Goal: Task Accomplishment & Management: Use online tool/utility

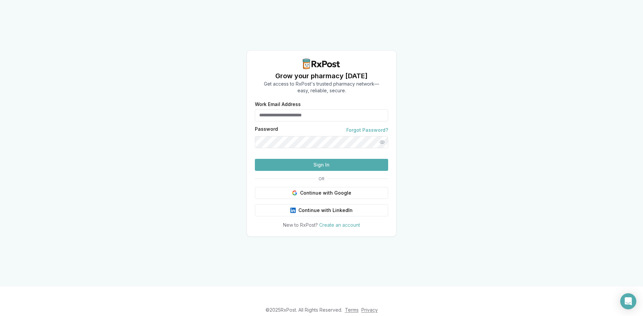
click at [299, 109] on input "Work Email Address" at bounding box center [321, 115] width 133 height 12
type input "**********"
click at [333, 171] on button "Sign In" at bounding box center [321, 165] width 133 height 12
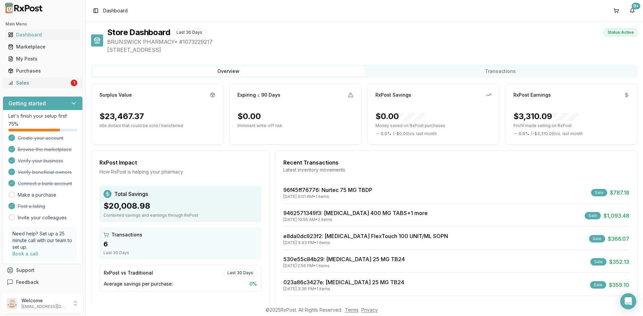
click at [32, 84] on div "Sales" at bounding box center [38, 83] width 61 height 7
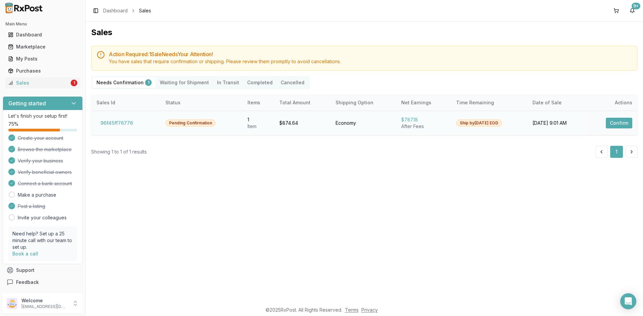
click at [617, 124] on button "Confirm" at bounding box center [619, 123] width 26 height 11
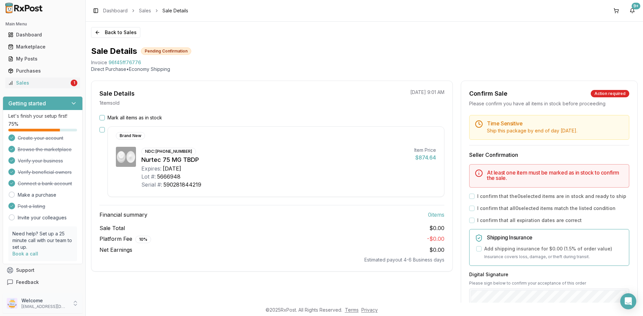
click at [43, 308] on p "[EMAIL_ADDRESS][DOMAIN_NAME]" at bounding box center [44, 306] width 47 height 5
click at [102, 305] on span "Sign Out" at bounding box center [122, 305] width 64 height 7
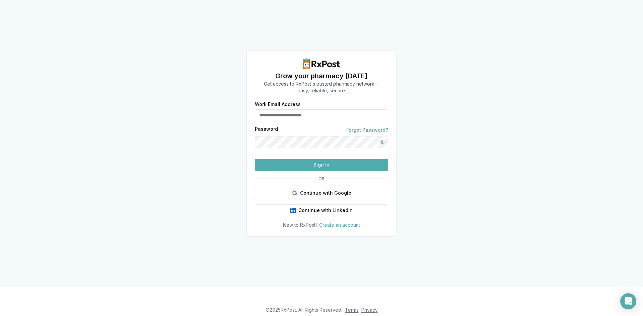
click at [299, 109] on input "Work Email Address" at bounding box center [321, 115] width 133 height 12
type input "**********"
click at [314, 171] on button "Sign In" at bounding box center [321, 165] width 133 height 12
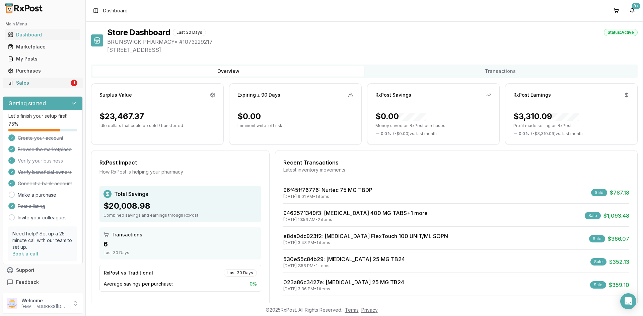
click at [24, 82] on div "Sales" at bounding box center [38, 83] width 61 height 7
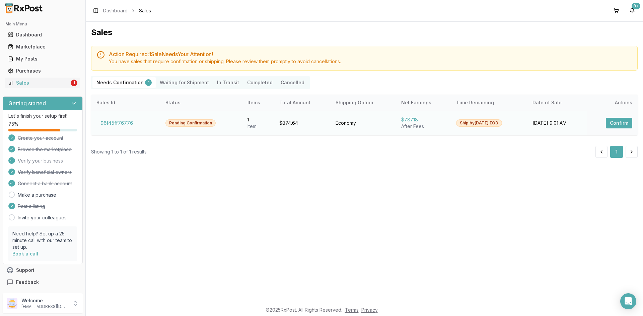
click at [612, 122] on button "Confirm" at bounding box center [619, 123] width 26 height 11
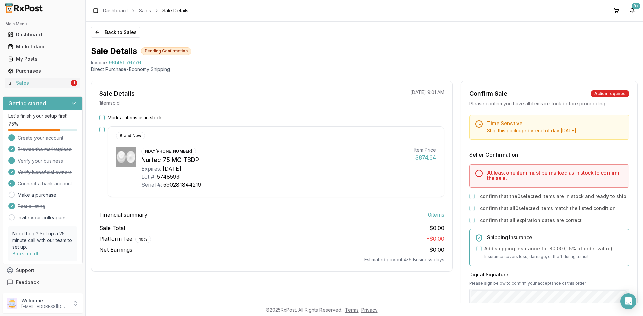
click at [102, 130] on button "button" at bounding box center [101, 129] width 5 height 5
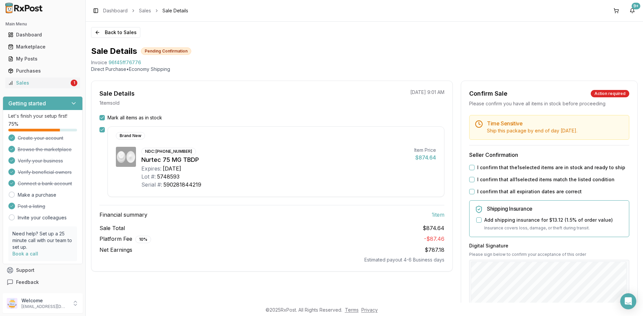
click at [469, 167] on button "I confirm that the 1 selected items are in stock and ready to ship" at bounding box center [471, 167] width 5 height 5
click at [469, 182] on div "I confirm that all 1 selected items match the listed condition" at bounding box center [549, 179] width 160 height 7
click at [471, 191] on button "I confirm that all expiration dates are correct" at bounding box center [471, 191] width 5 height 5
click at [470, 179] on button "I confirm that all 1 selected items match the listed condition" at bounding box center [471, 179] width 5 height 5
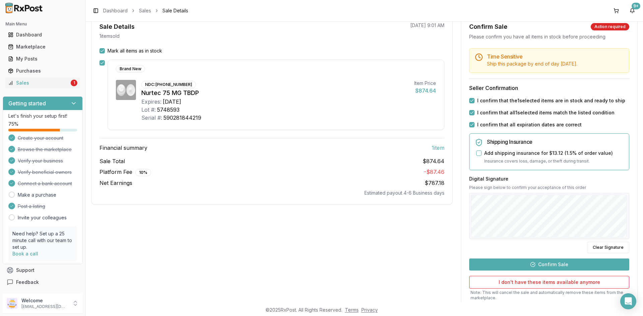
click at [537, 263] on button "Confirm Sale" at bounding box center [549, 265] width 160 height 12
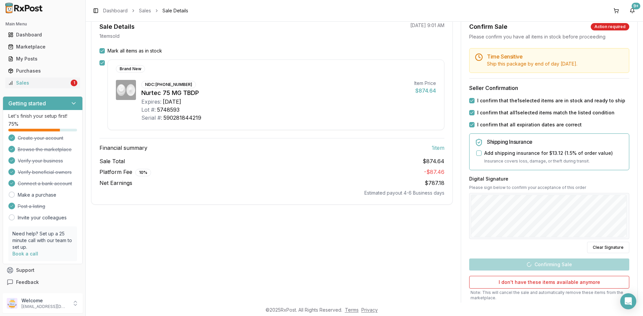
scroll to position [0, 0]
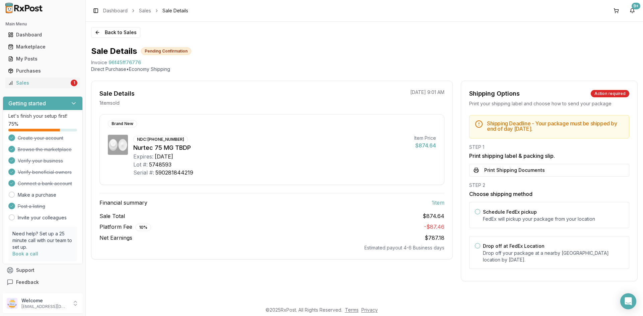
click at [511, 166] on button "Print Shipping Documents" at bounding box center [549, 170] width 160 height 13
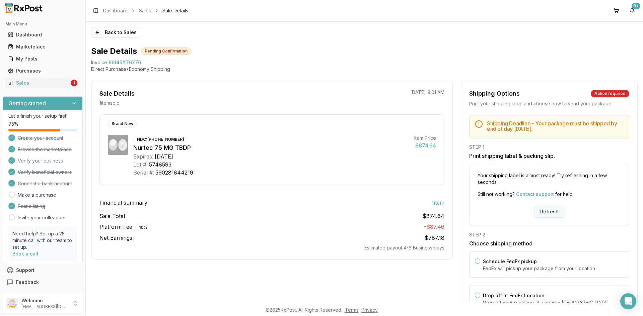
click at [553, 208] on button "Refresh" at bounding box center [549, 212] width 30 height 12
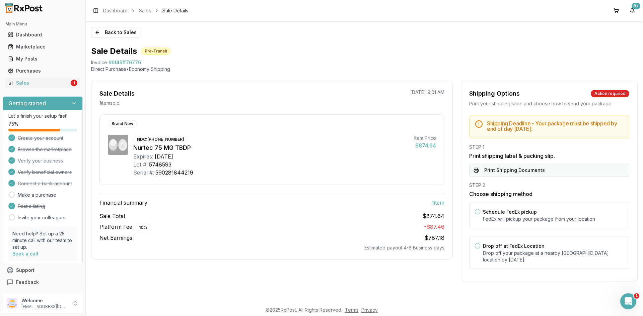
click at [504, 174] on button "Print Shipping Documents" at bounding box center [549, 170] width 160 height 13
click at [40, 305] on p "[EMAIL_ADDRESS][DOMAIN_NAME]" at bounding box center [44, 306] width 47 height 5
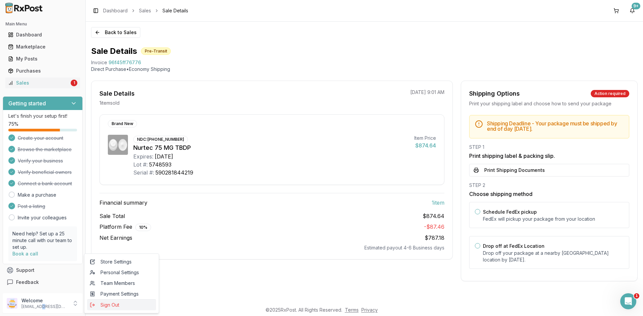
click at [109, 307] on span "Sign Out" at bounding box center [122, 305] width 64 height 7
